Goal: Task Accomplishment & Management: Use online tool/utility

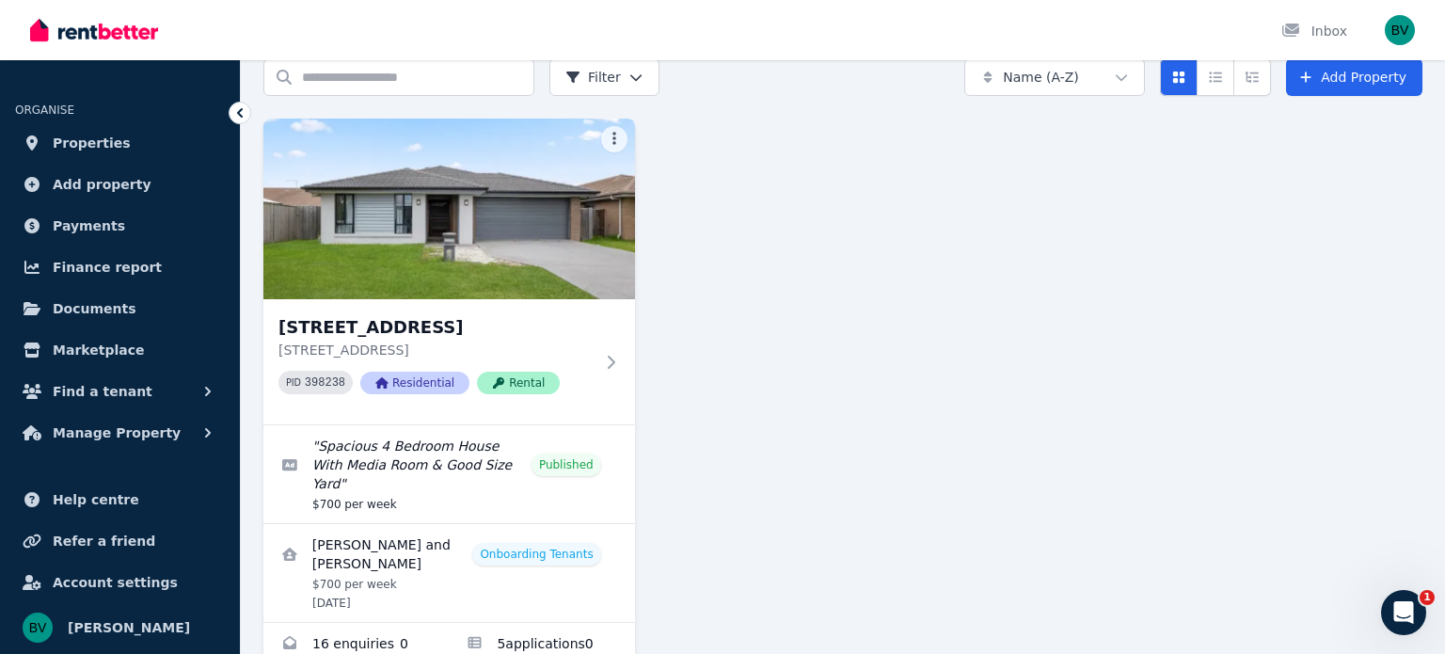
scroll to position [113, 0]
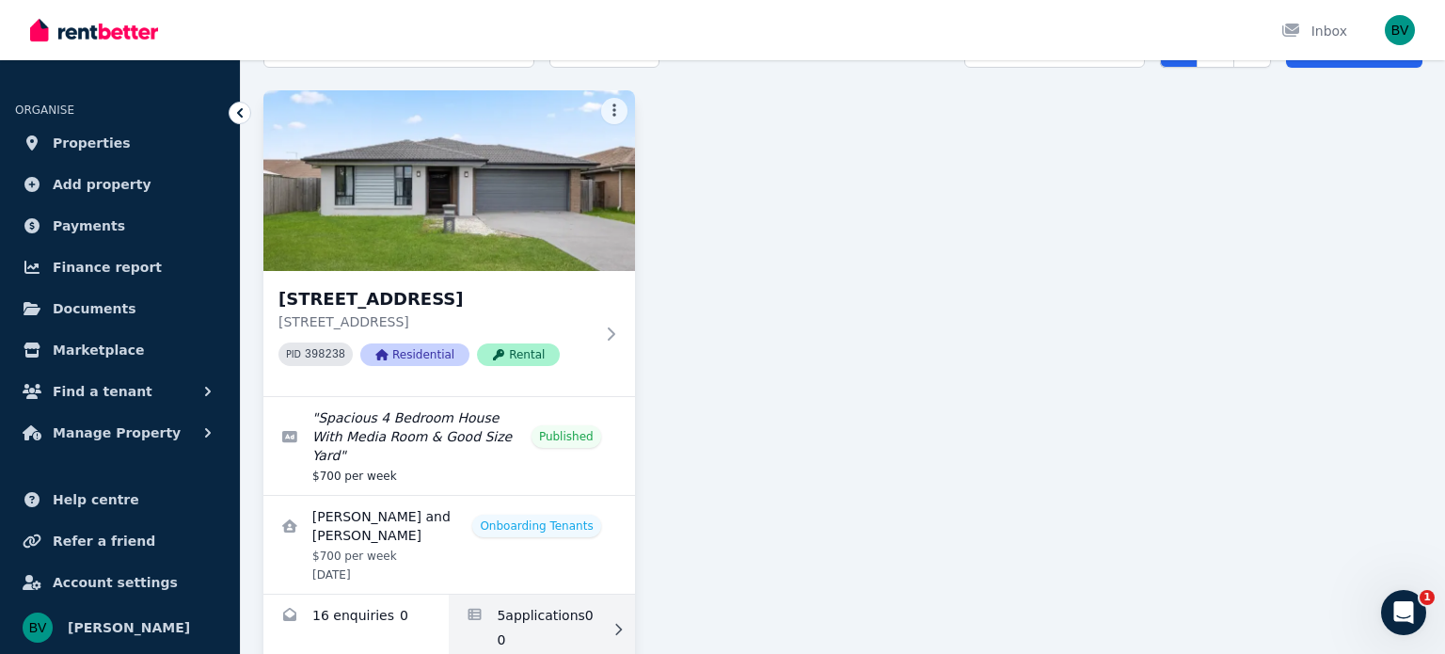
click at [546, 596] on link "Applications for 7 Wicker Rd, Park Ridge" at bounding box center [541, 630] width 185 height 70
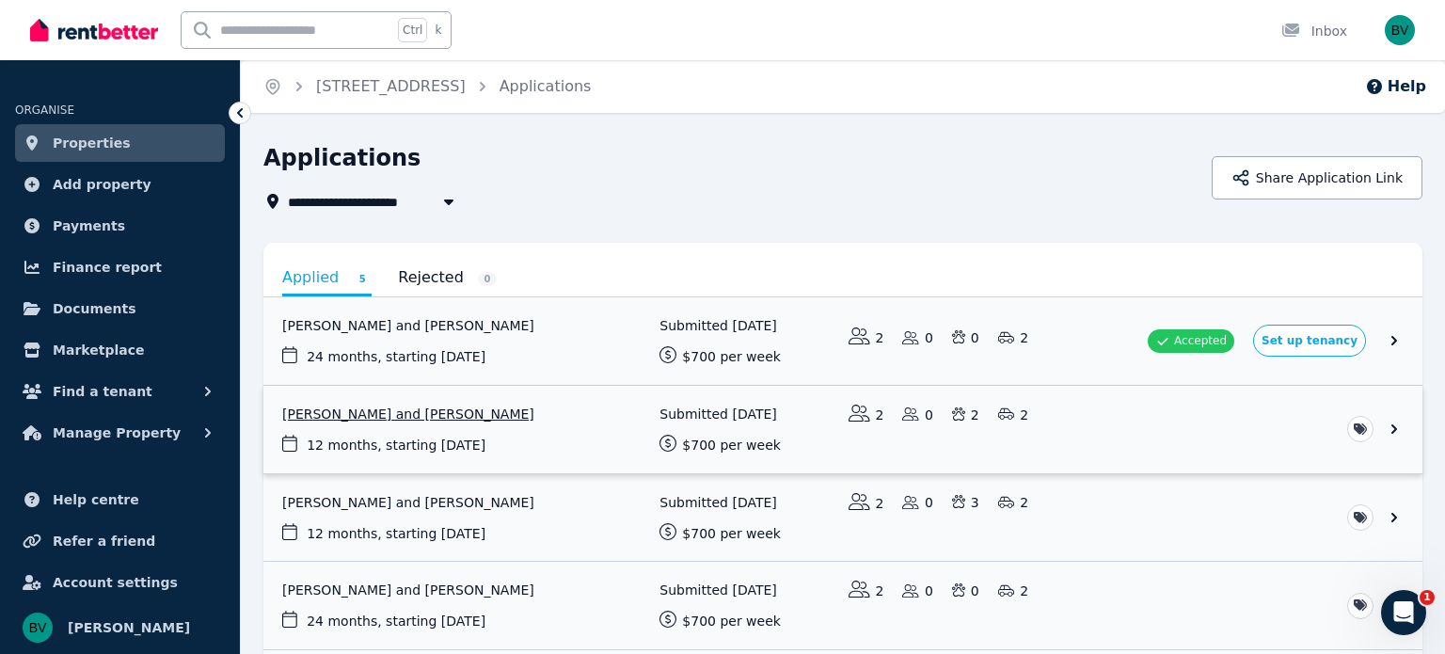
click at [1389, 423] on link "View application: Allana McCarthy and Hayden Bannerman" at bounding box center [842, 429] width 1159 height 87
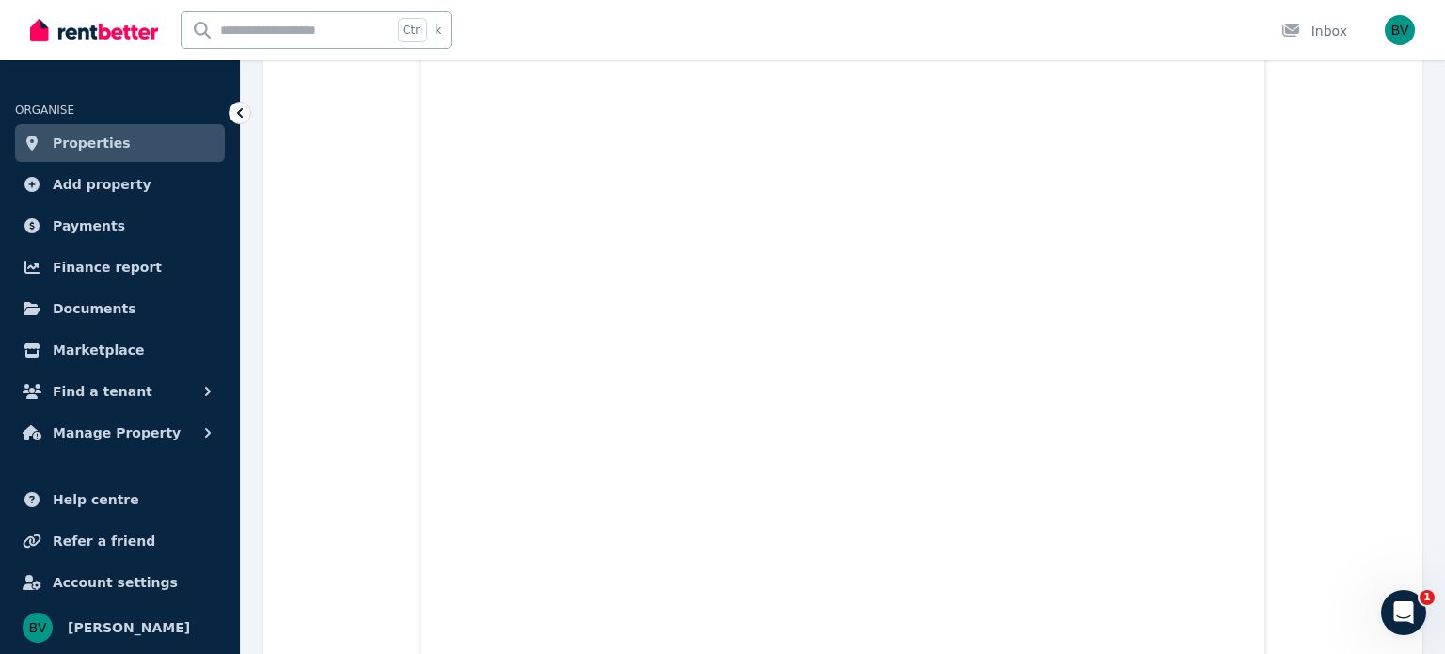
scroll to position [22383, 0]
click at [152, 135] on link "Properties" at bounding box center [120, 143] width 210 height 38
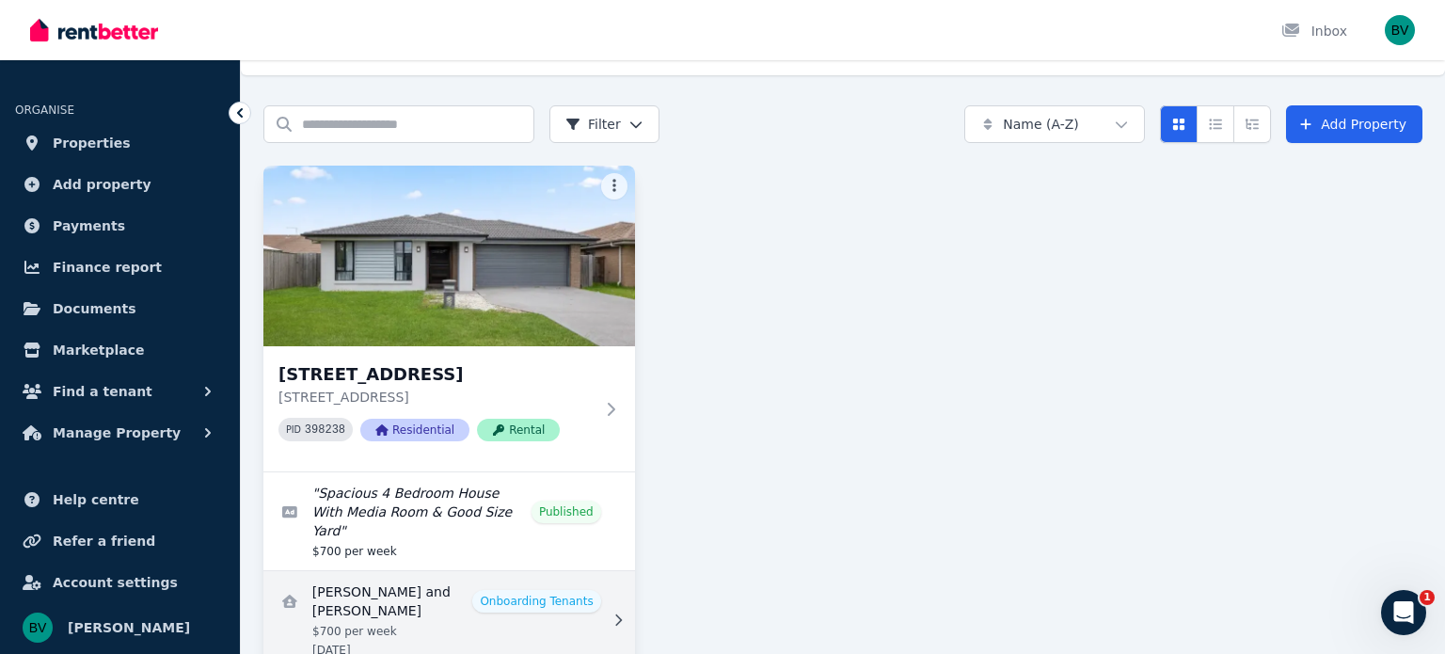
scroll to position [113, 0]
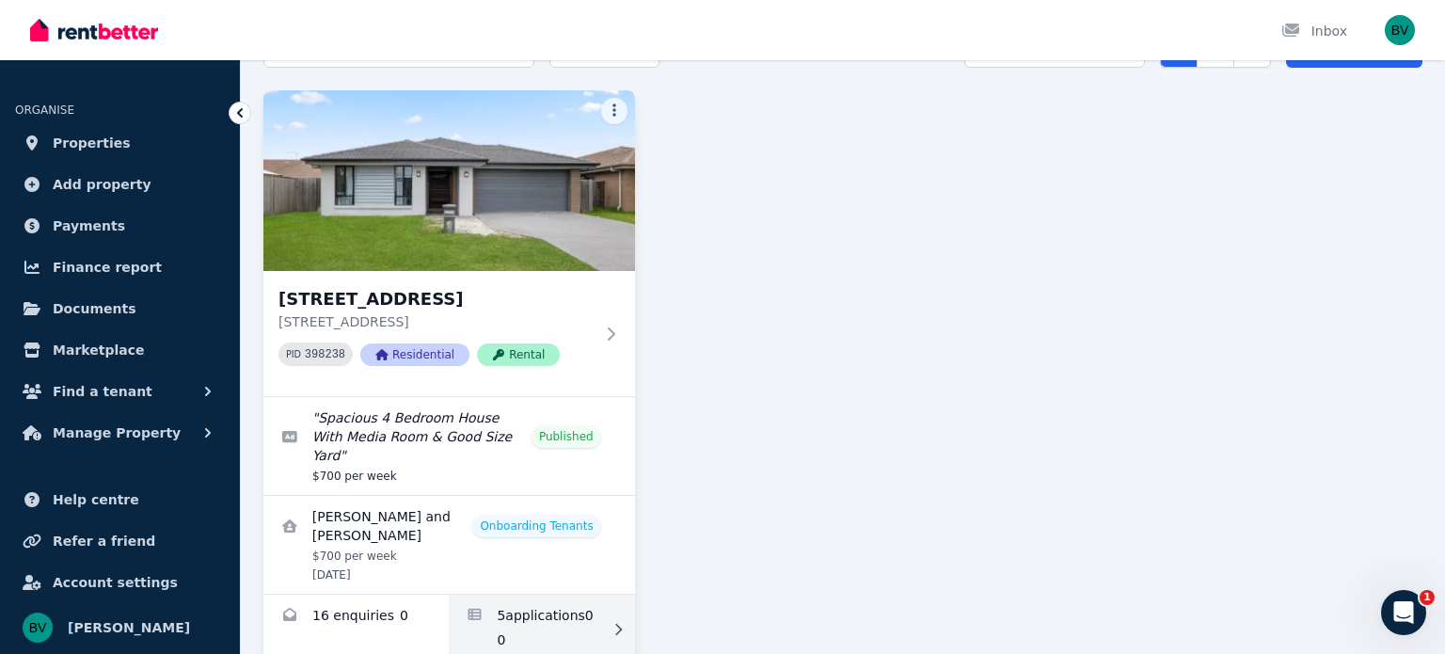
click at [543, 595] on link "Applications for 7 Wicker Rd, Park Ridge" at bounding box center [541, 630] width 185 height 70
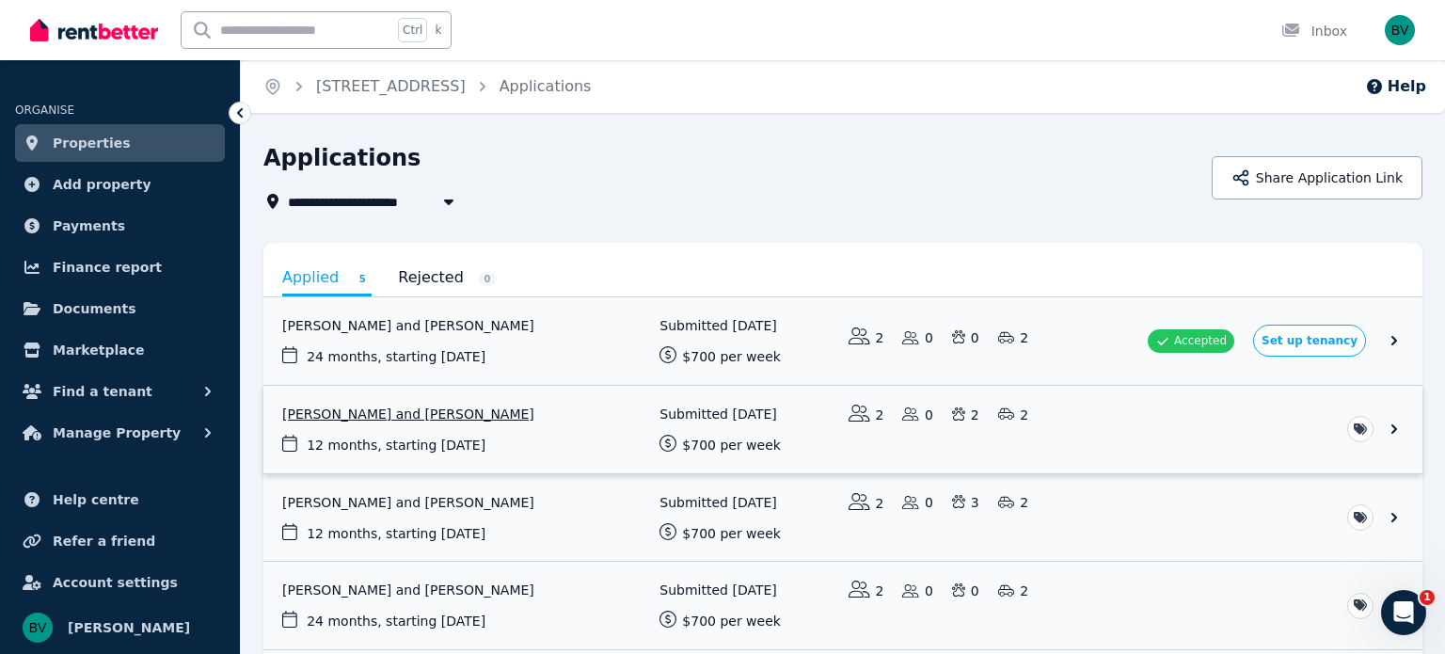
click at [1391, 429] on link "View application: Allana McCarthy and Hayden Bannerman" at bounding box center [842, 429] width 1159 height 87
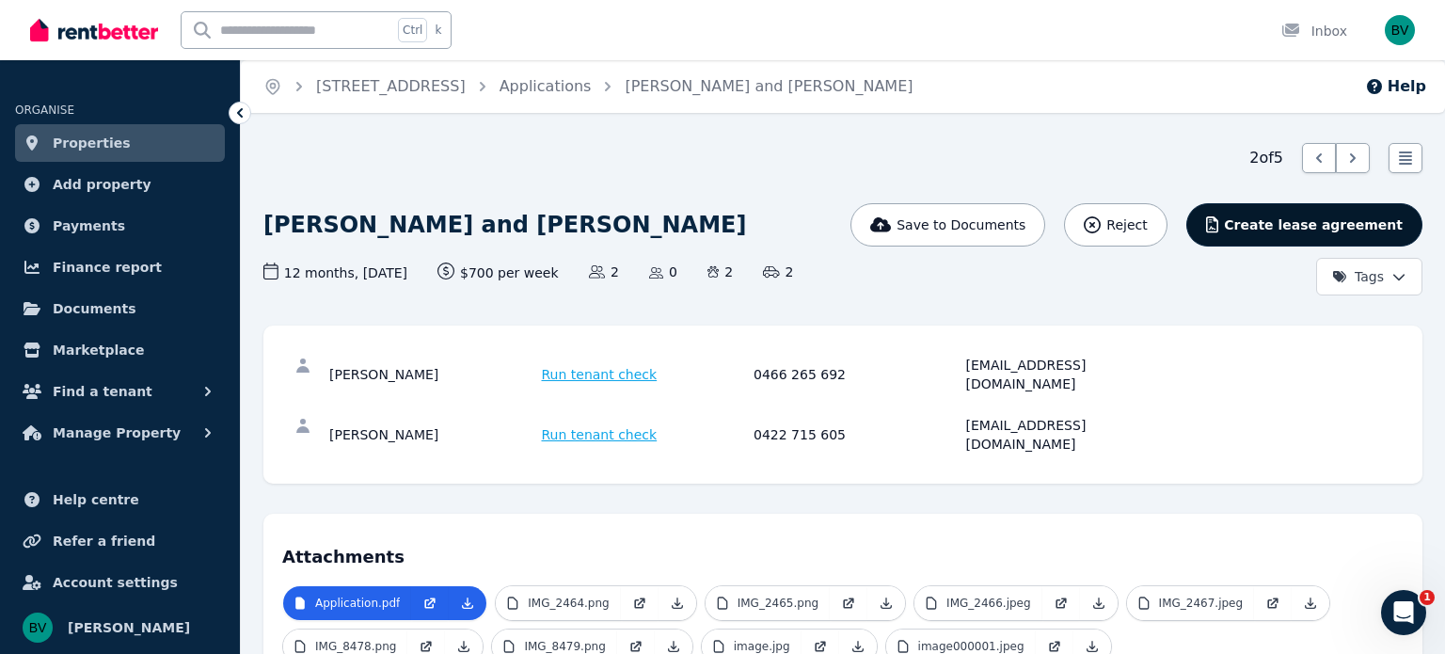
click at [1296, 226] on span "Create lease agreement" at bounding box center [1313, 224] width 179 height 19
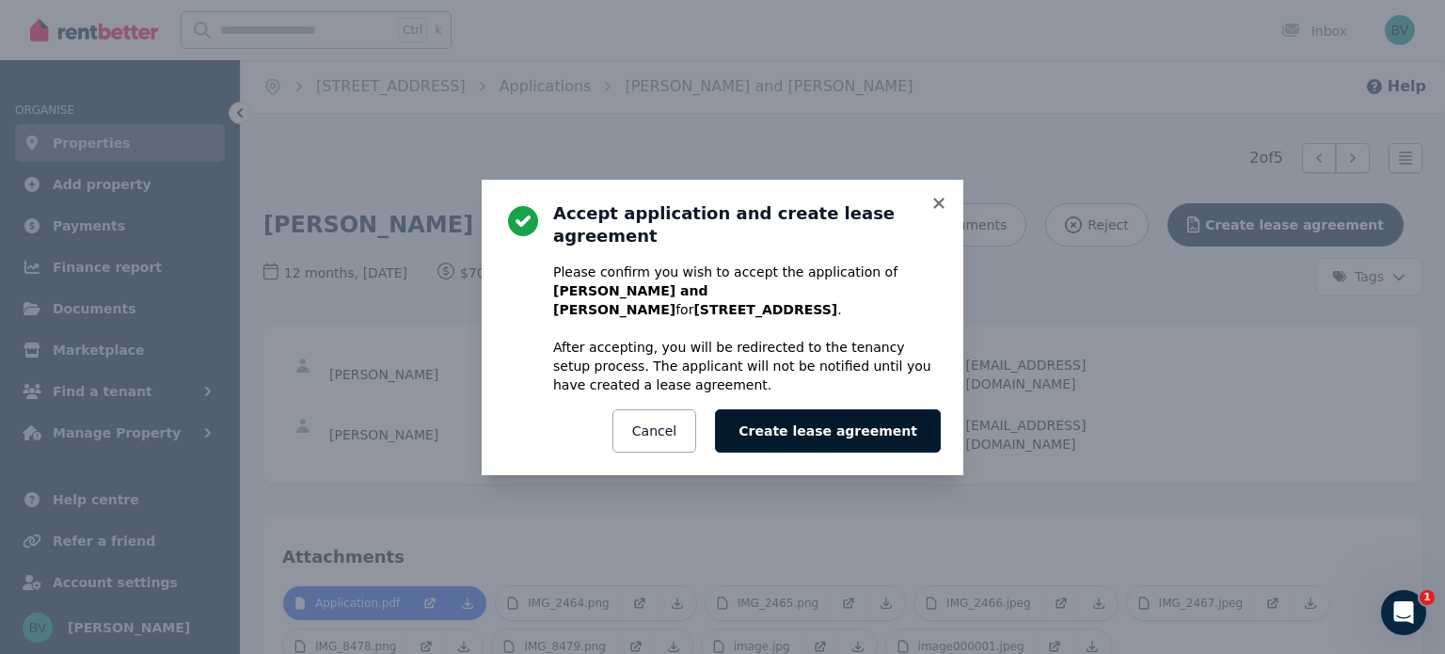
click at [803, 428] on button "Create lease agreement" at bounding box center [828, 430] width 226 height 43
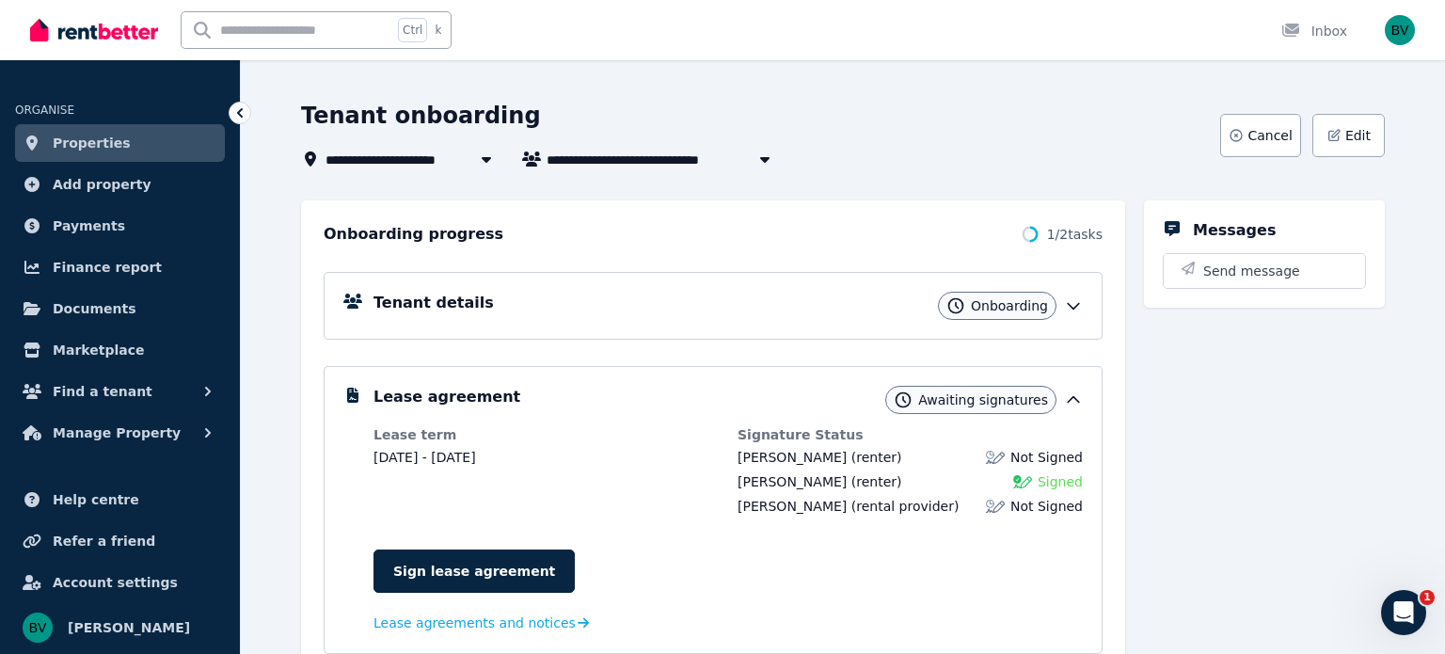
scroll to position [75, 0]
